Goal: Task Accomplishment & Management: Manage account settings

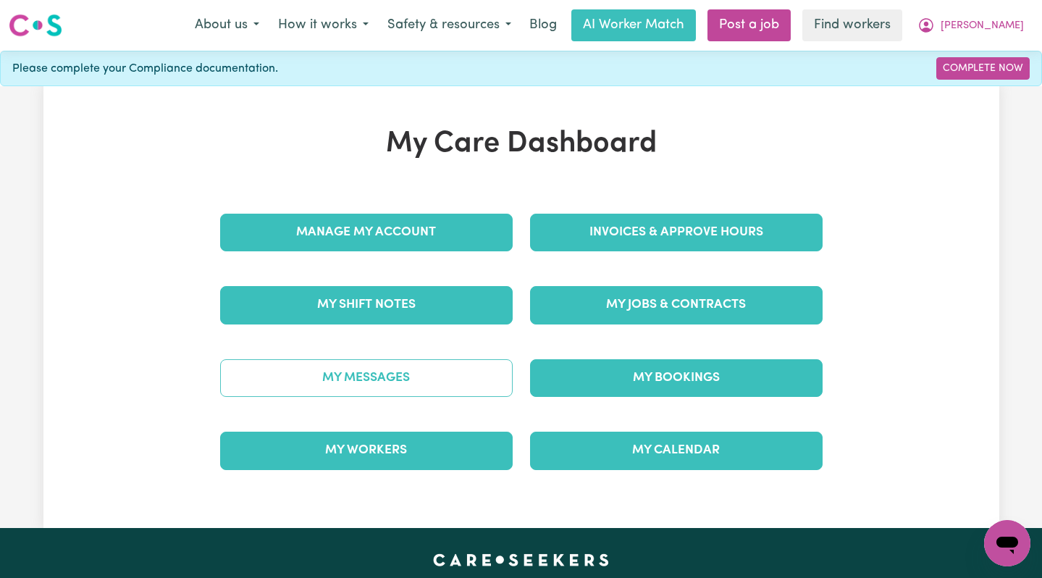
click at [411, 367] on link "My Messages" at bounding box center [366, 378] width 293 height 38
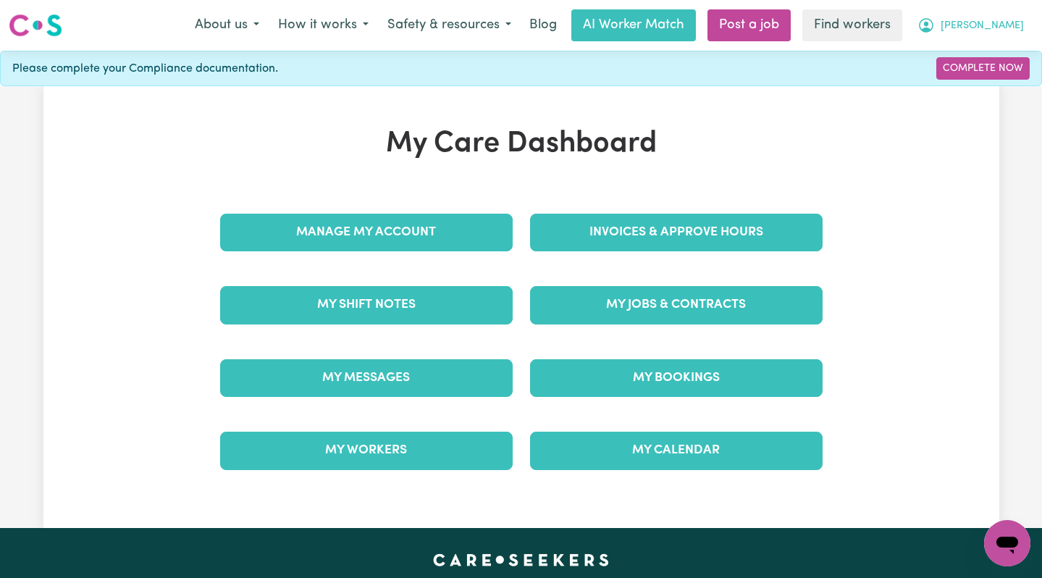
click at [989, 17] on button "[PERSON_NAME]" at bounding box center [970, 25] width 125 height 30
click at [986, 79] on link "Logout" at bounding box center [975, 84] width 114 height 28
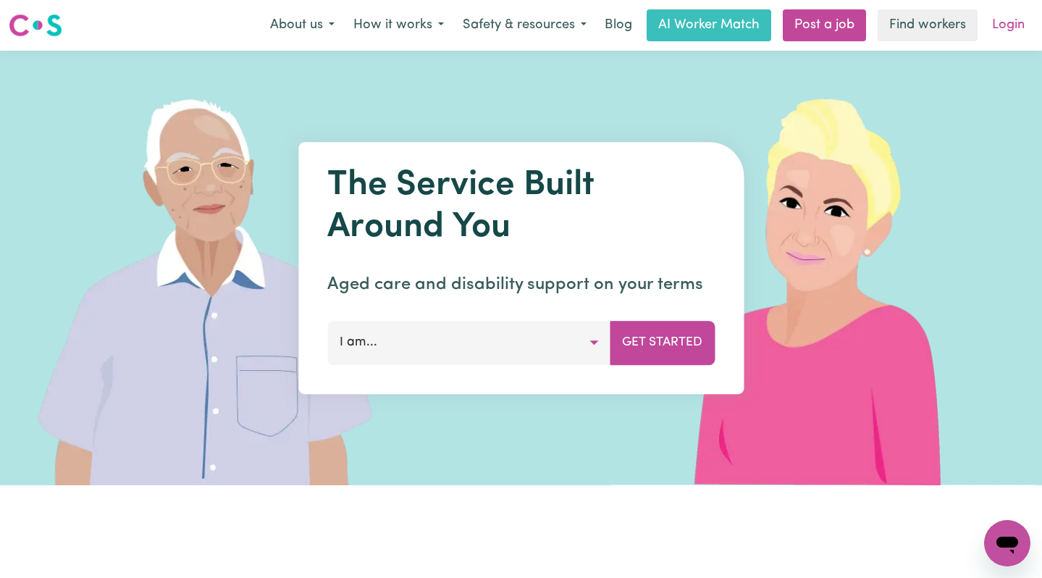
click at [1005, 31] on link "Login" at bounding box center [1009, 25] width 50 height 32
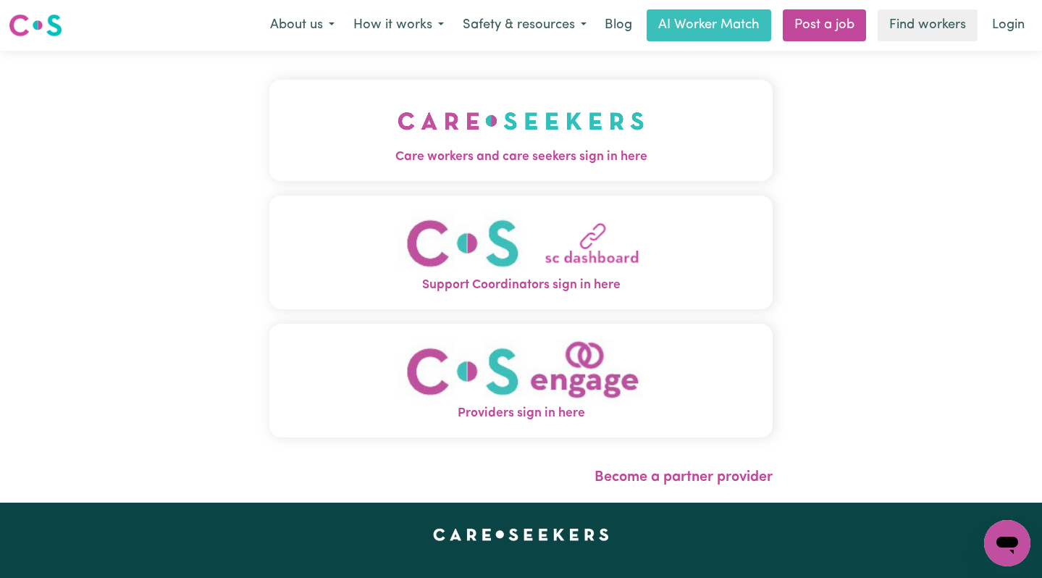
click at [410, 84] on button "Care workers and care seekers sign in here" at bounding box center [521, 130] width 504 height 101
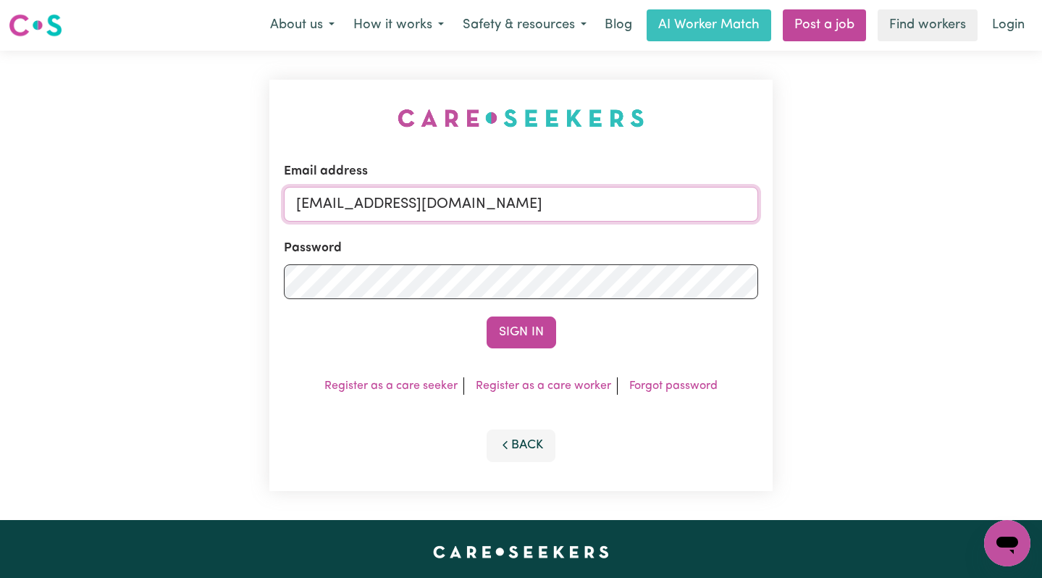
drag, startPoint x: 653, startPoint y: 202, endPoint x: 369, endPoint y: 209, distance: 284.0
click at [369, 209] on input "[EMAIL_ADDRESS][DOMAIN_NAME]" at bounding box center [521, 204] width 475 height 35
paste input "ClientLismoreMC"
type input "[EMAIL_ADDRESS][DOMAIN_NAME]"
click at [487, 317] on button "Sign In" at bounding box center [522, 333] width 70 height 32
